Goal: Entertainment & Leisure: Consume media (video, audio)

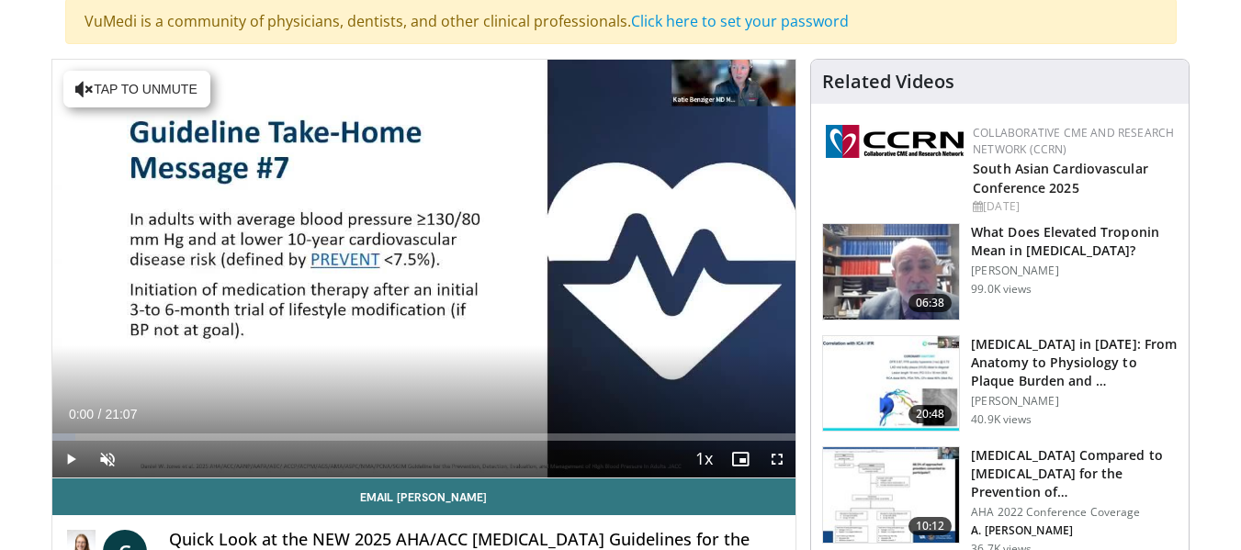
scroll to position [154, 0]
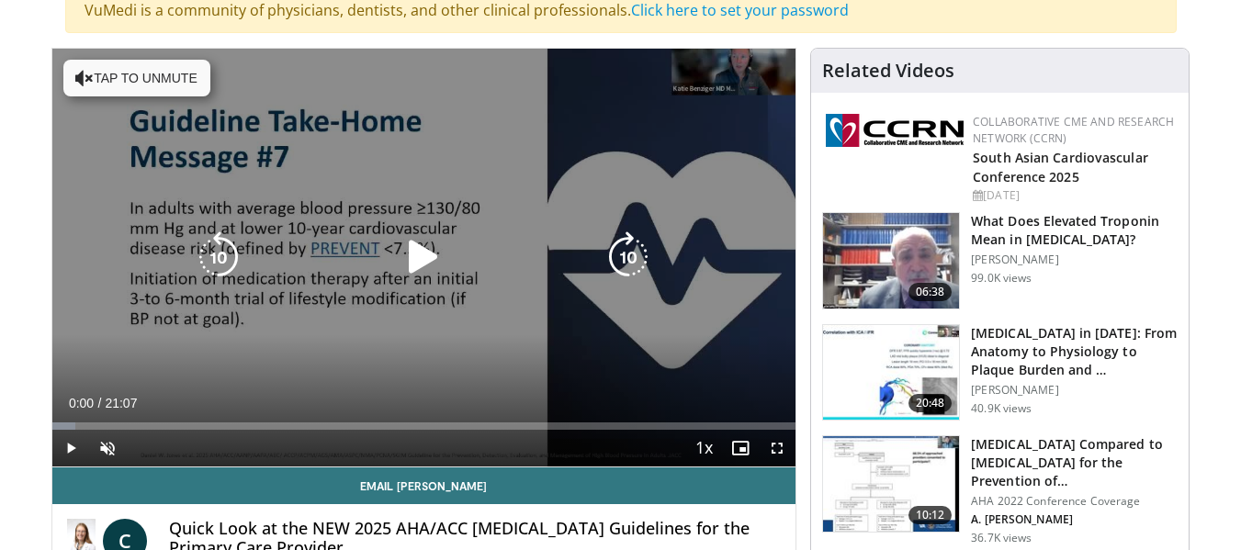
click at [82, 79] on icon "Video Player" at bounding box center [84, 78] width 18 height 18
click at [417, 253] on icon "Video Player" at bounding box center [423, 256] width 51 height 51
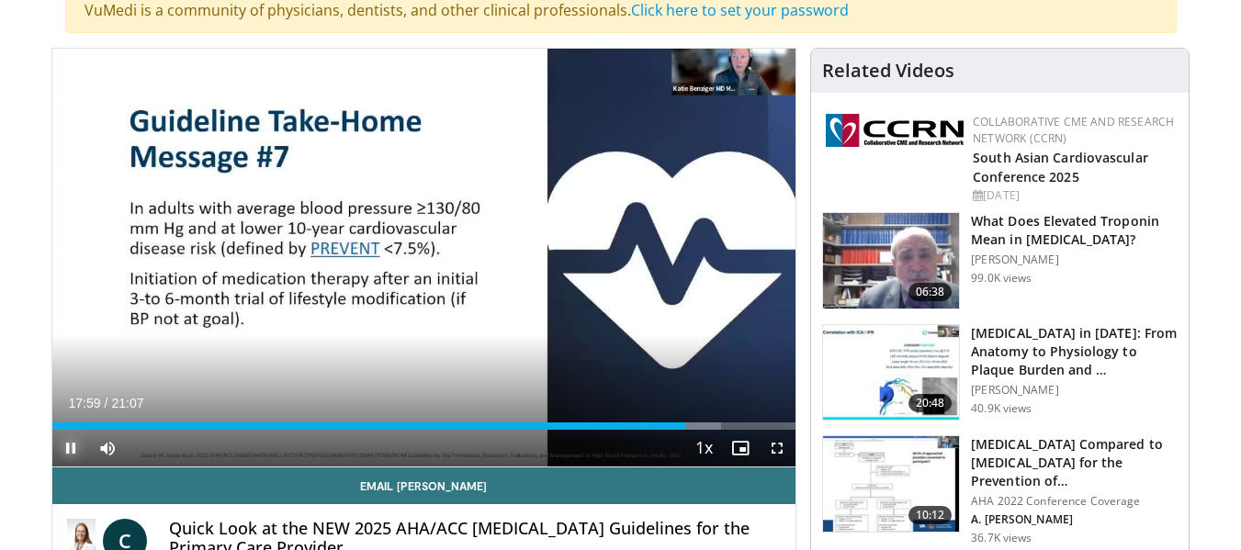
click at [65, 445] on span "Video Player" at bounding box center [70, 448] width 37 height 37
